Goal: Navigation & Orientation: Find specific page/section

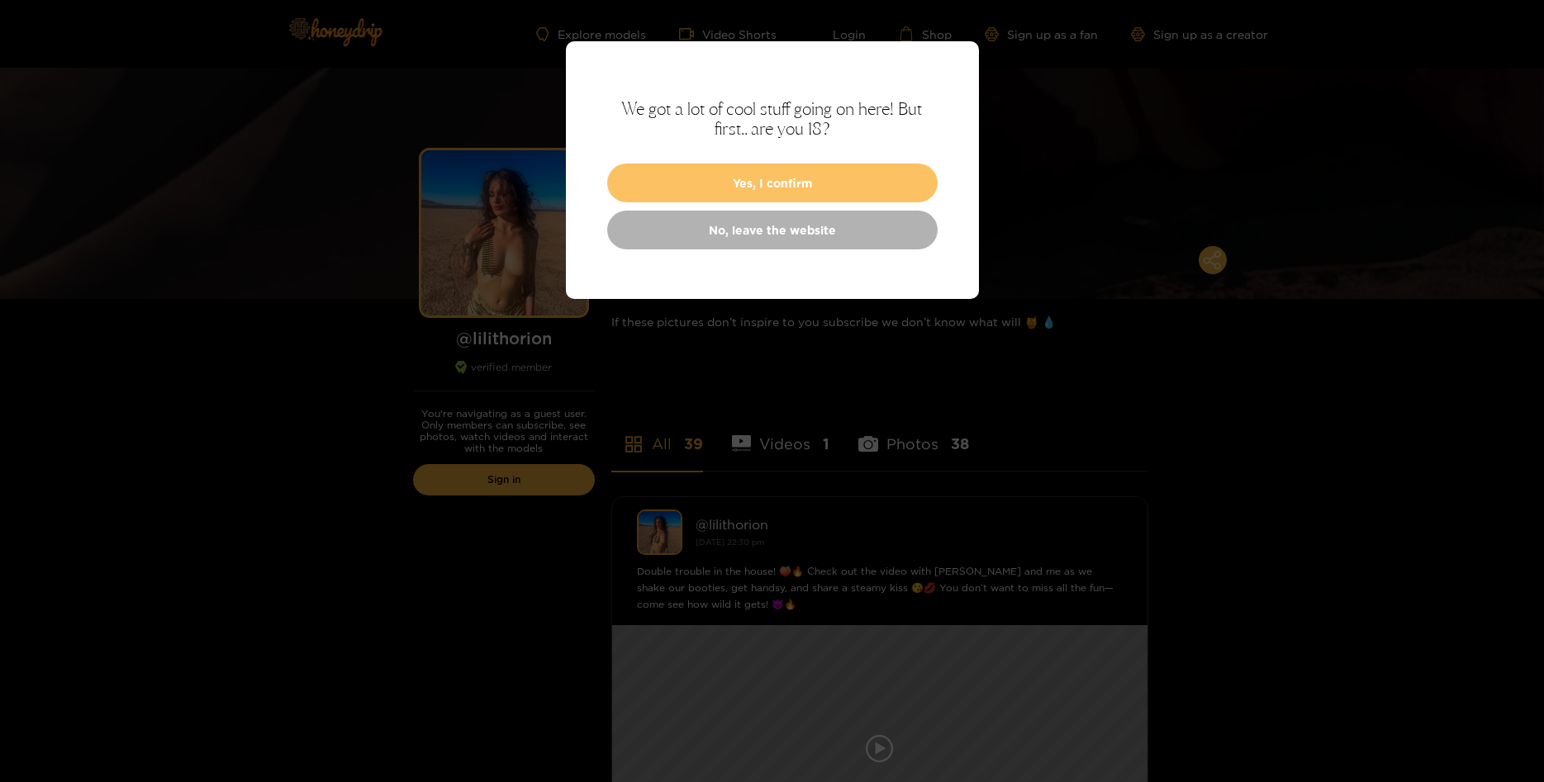
click at [815, 174] on button "Yes, I confirm" at bounding box center [772, 183] width 330 height 39
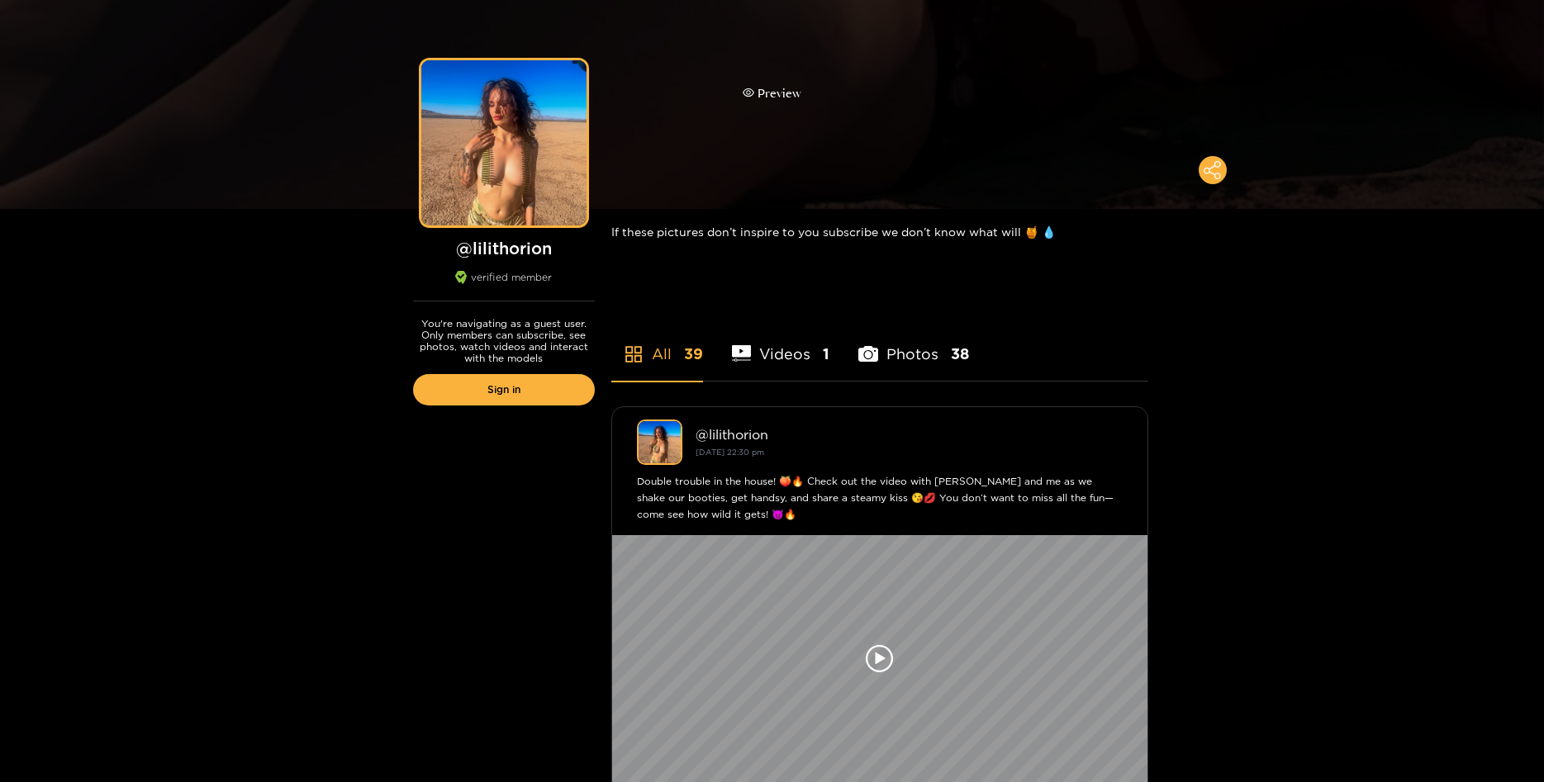
scroll to position [168, 0]
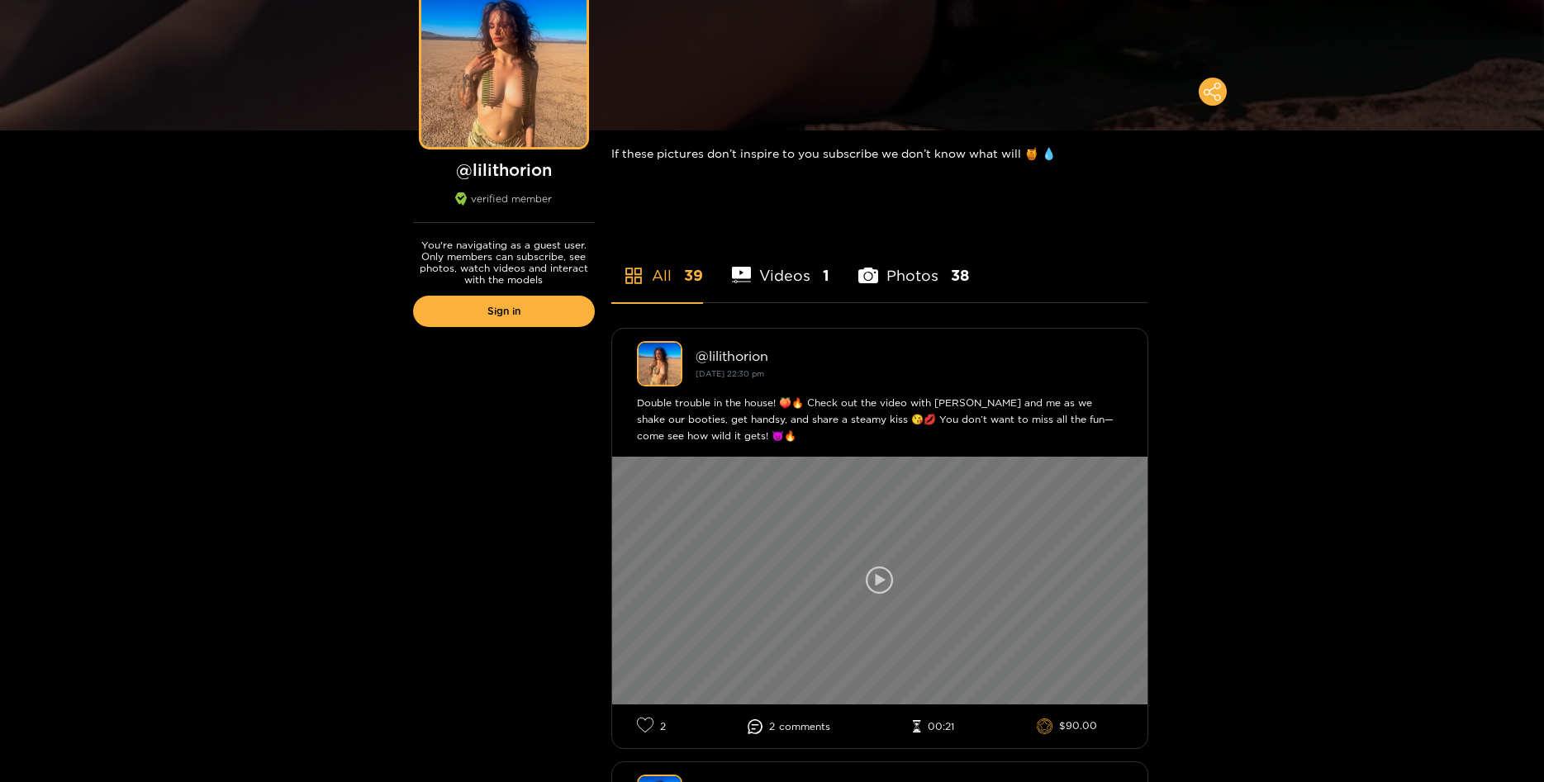
click at [889, 580] on icon at bounding box center [880, 581] width 28 height 28
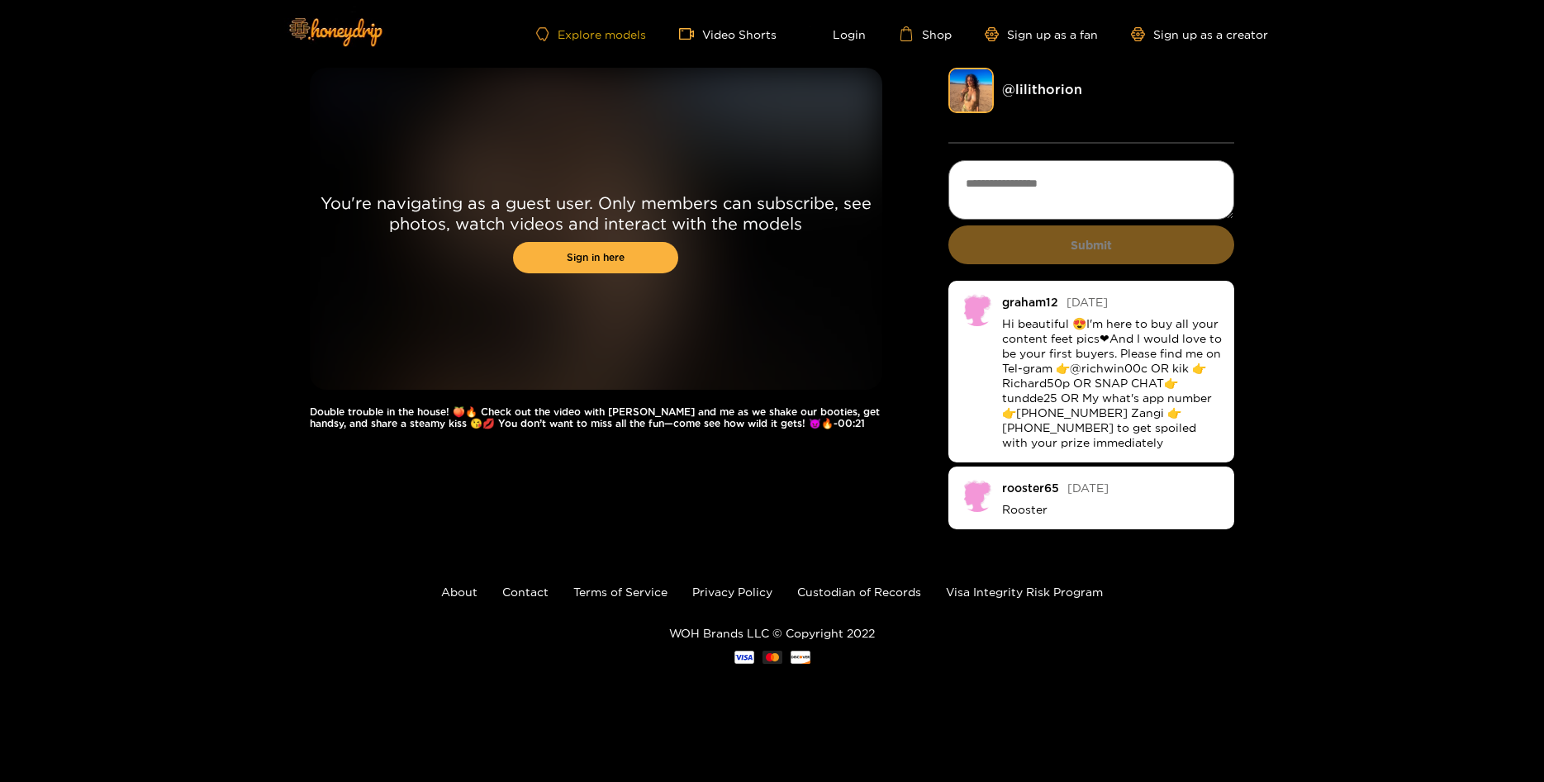
click at [623, 31] on link "Explore models" at bounding box center [590, 34] width 109 height 14
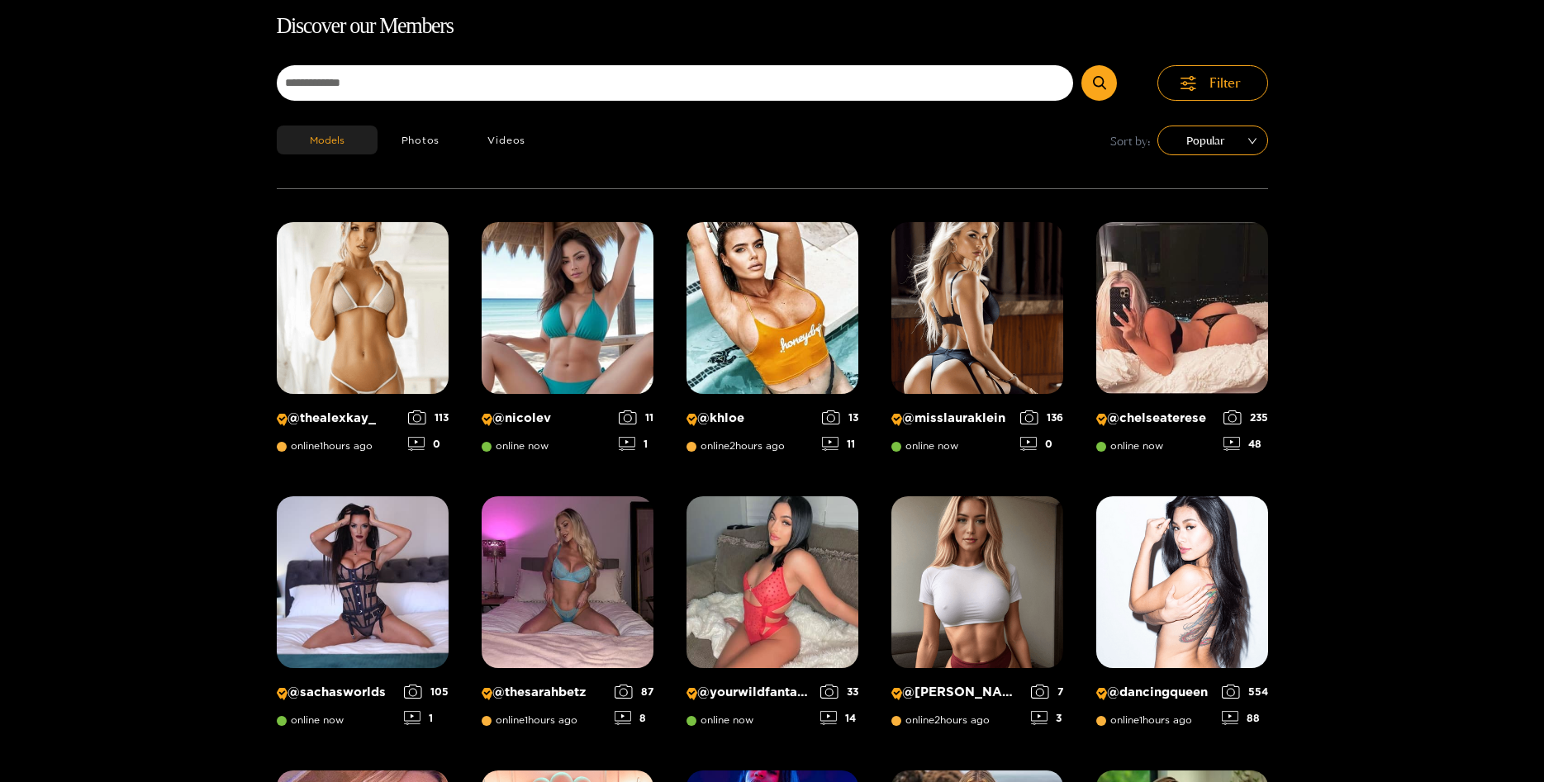
scroll to position [106, 0]
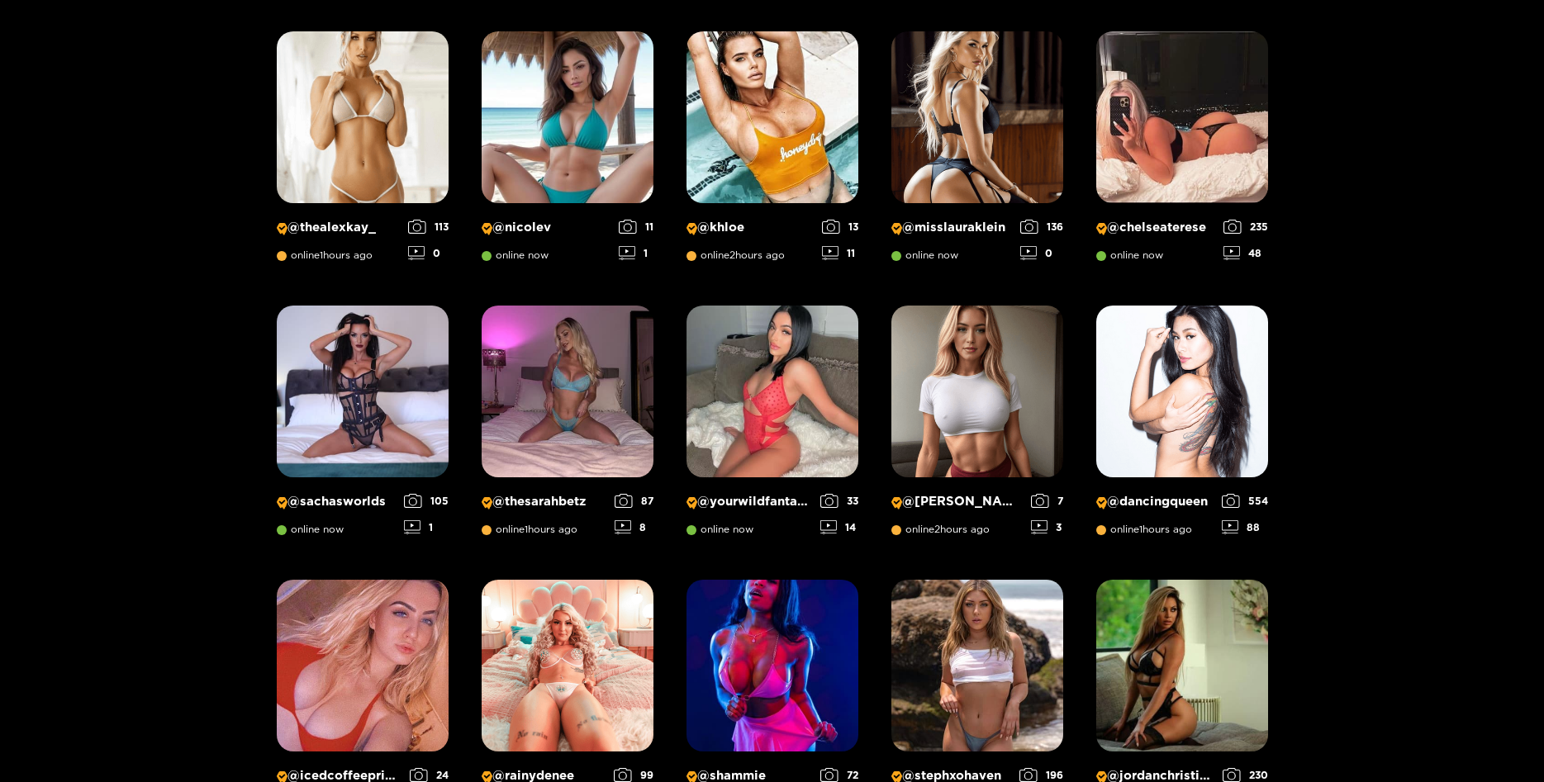
scroll to position [0, 0]
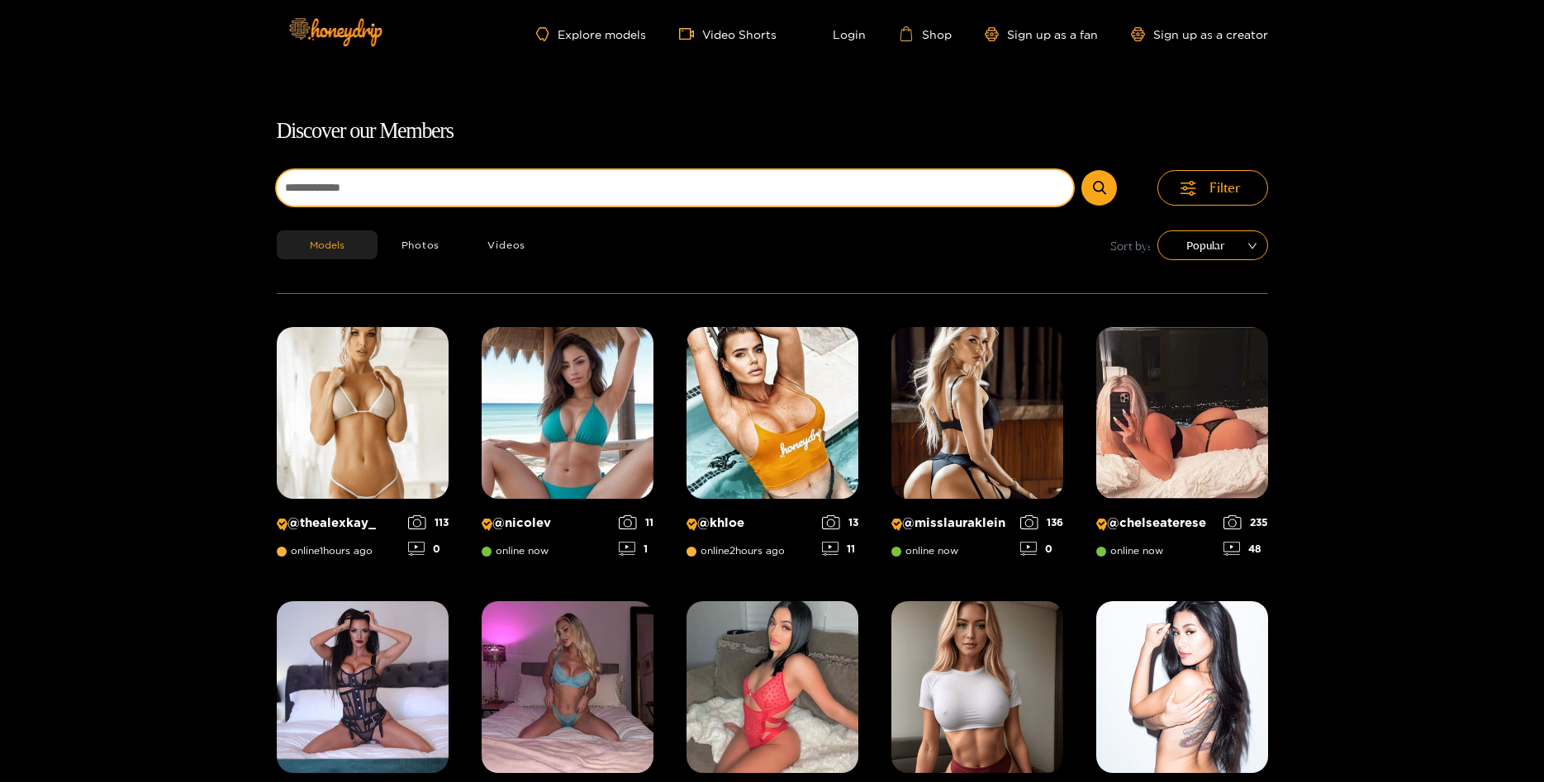
click at [634, 192] on input at bounding box center [675, 188] width 797 height 36
type input "**********"
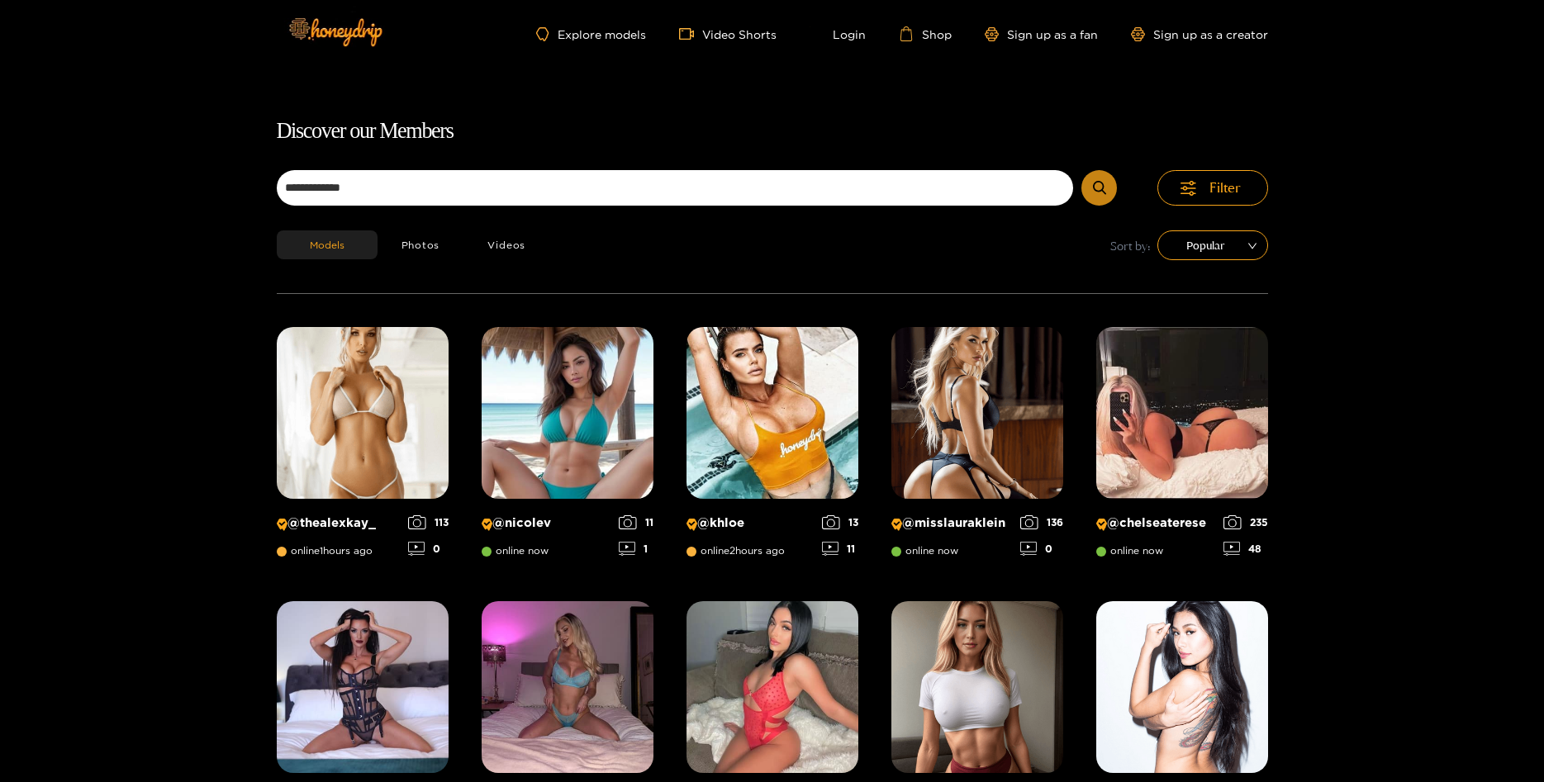
click at [1090, 201] on button "submit" at bounding box center [1099, 188] width 36 height 36
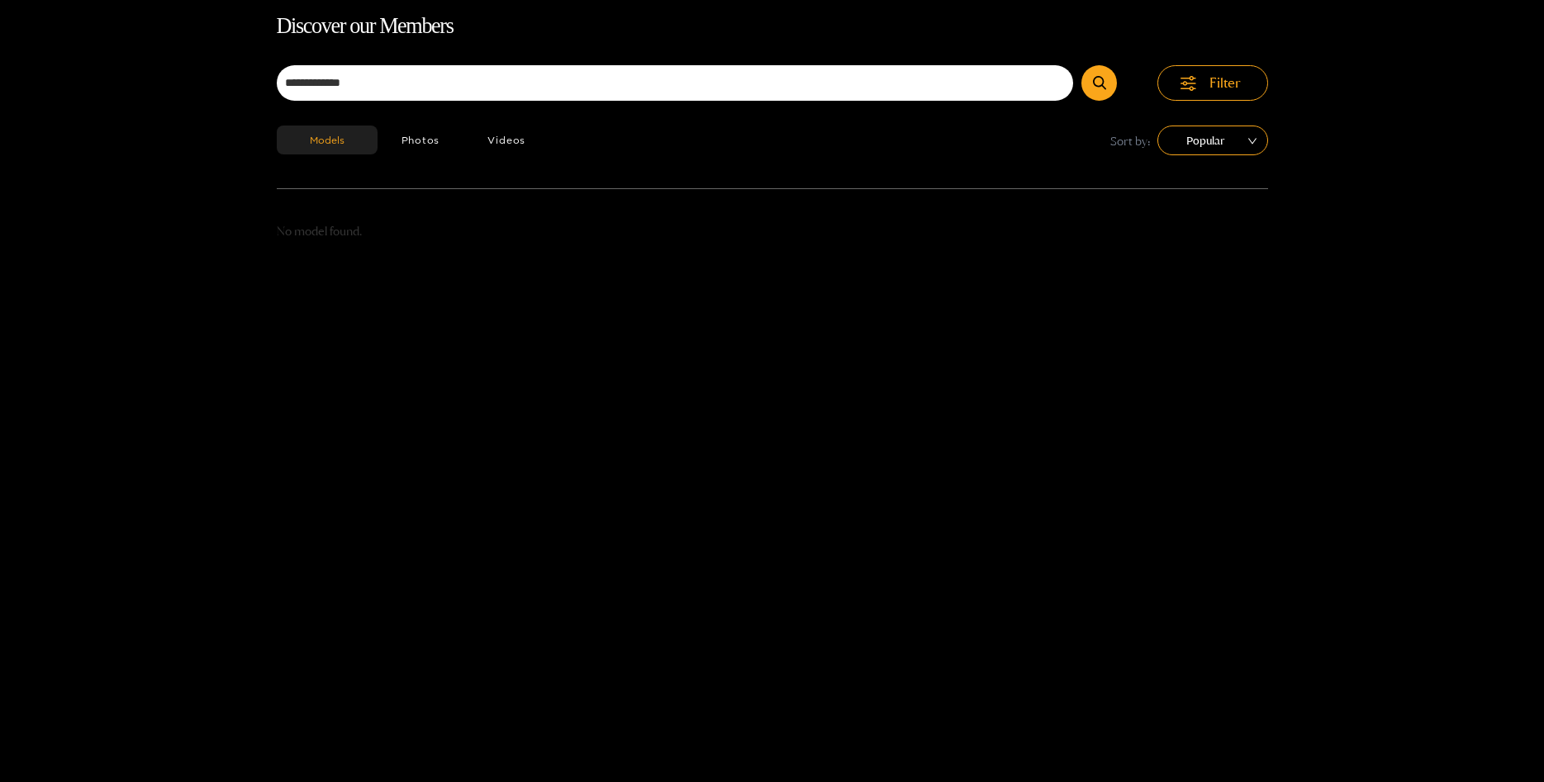
scroll to position [106, 0]
click at [423, 135] on button "Photos" at bounding box center [420, 139] width 87 height 29
